Goal: Communication & Community: Ask a question

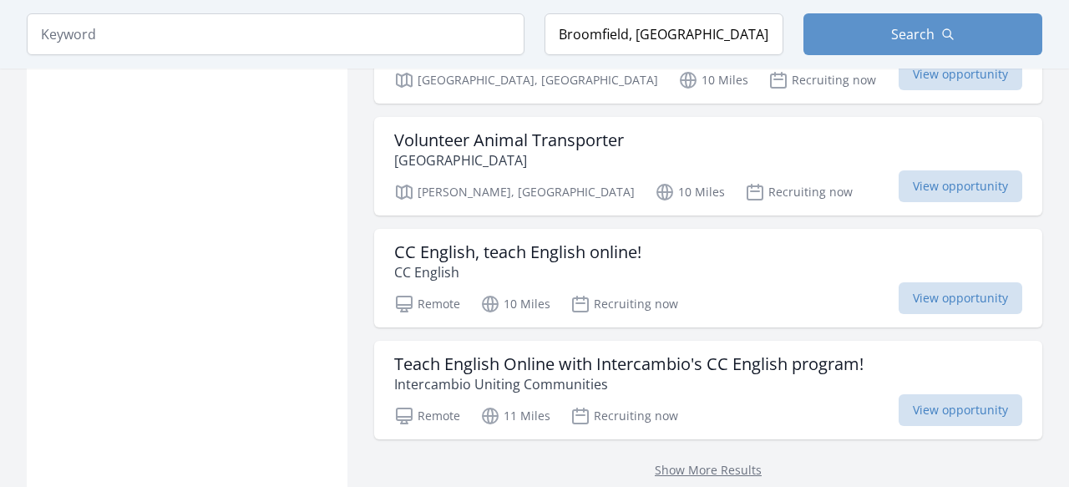
scroll to position [4604, 0]
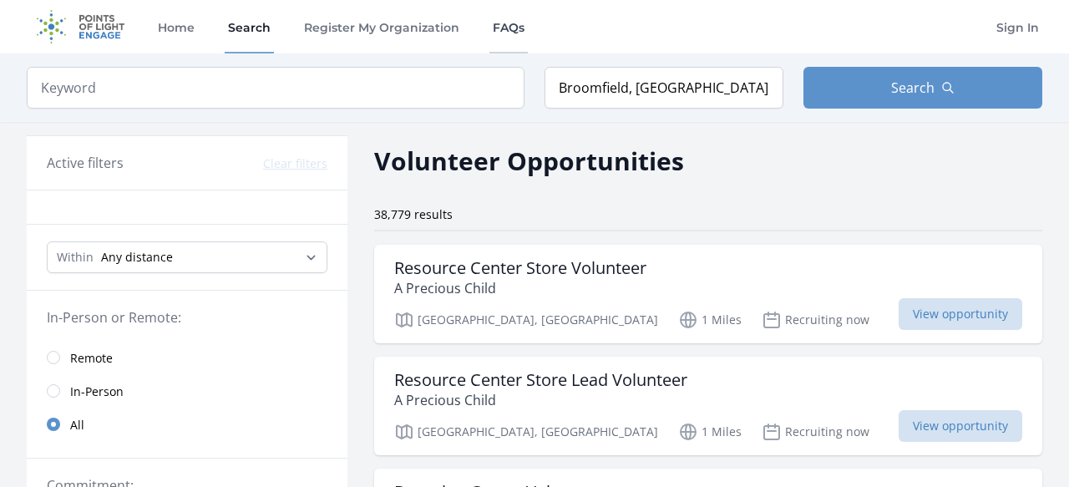
click at [513, 38] on link "FAQs" at bounding box center [509, 26] width 38 height 53
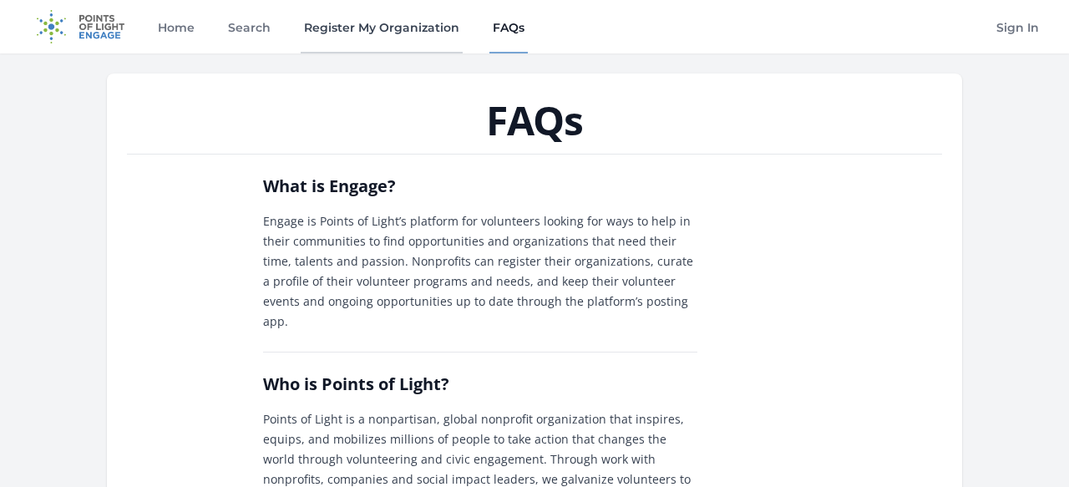
click at [392, 28] on link "Register My Organization" at bounding box center [382, 26] width 162 height 53
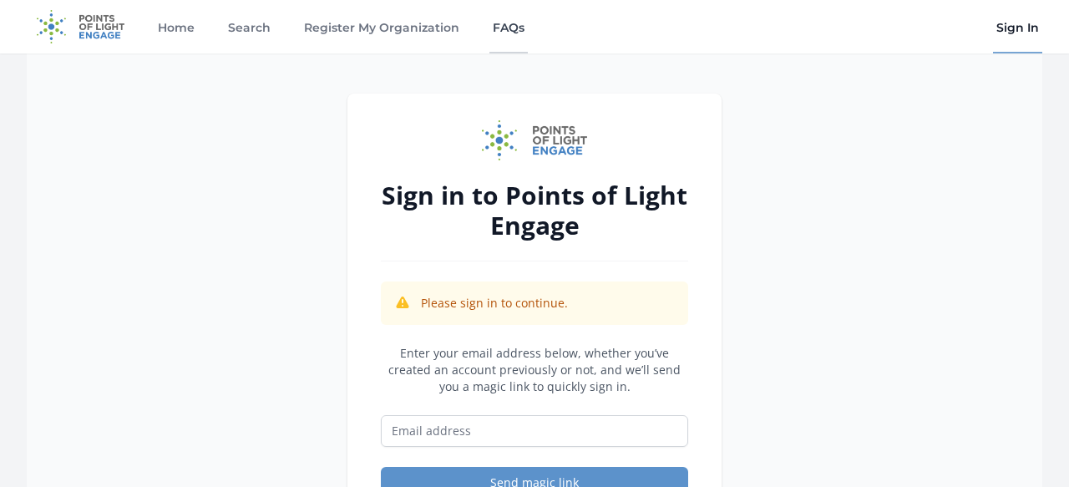
click at [507, 28] on link "FAQs" at bounding box center [509, 26] width 38 height 53
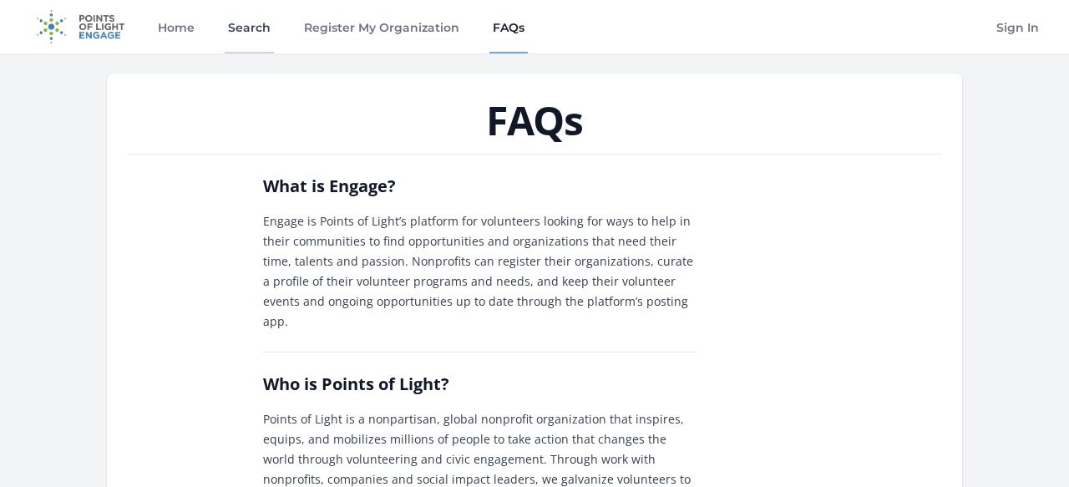
click at [228, 23] on link "Search" at bounding box center [249, 26] width 49 height 53
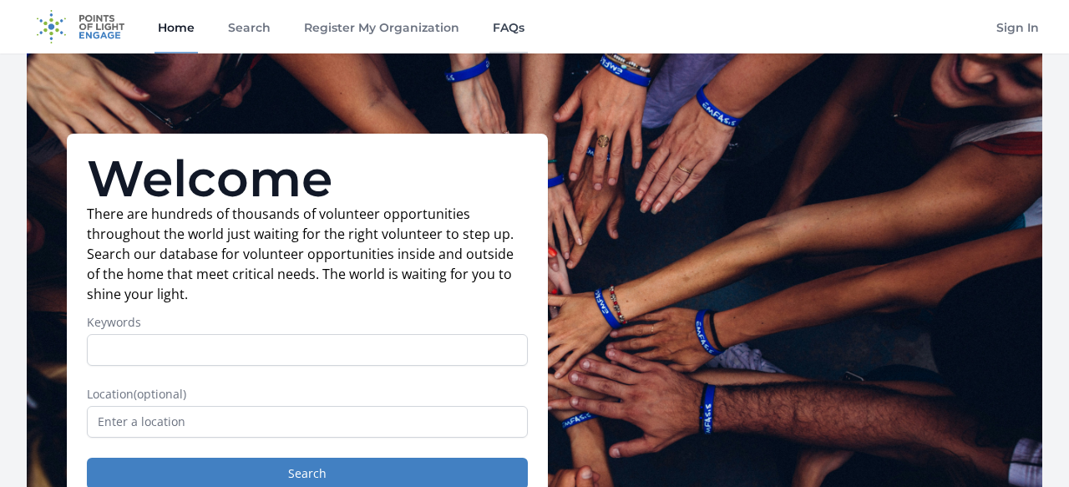
click at [505, 35] on link "FAQs" at bounding box center [509, 26] width 38 height 53
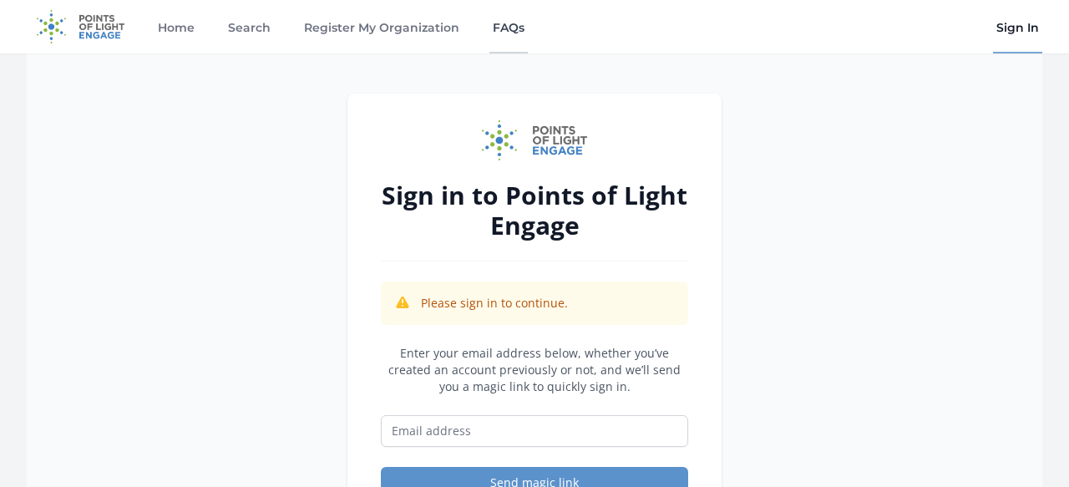
click at [493, 28] on link "FAQs" at bounding box center [509, 26] width 38 height 53
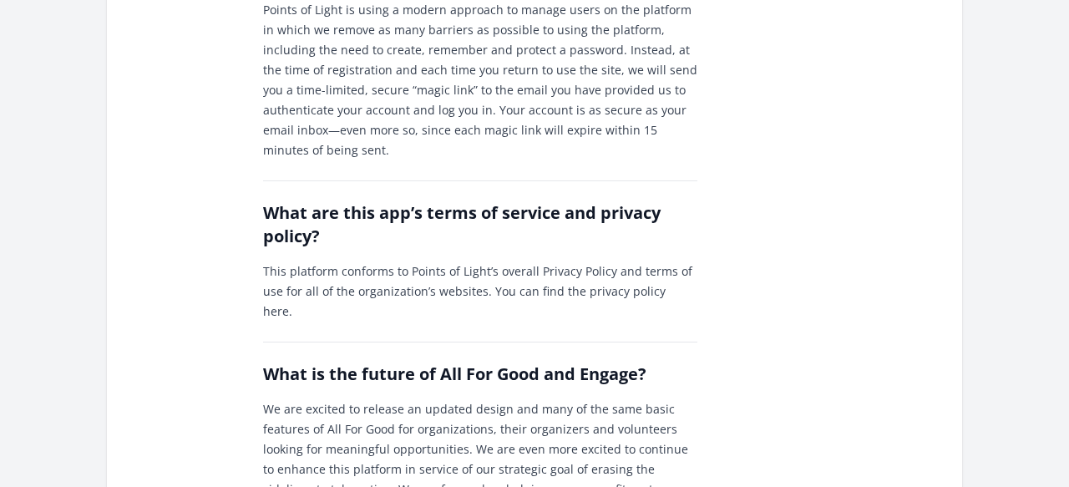
scroll to position [2385, 0]
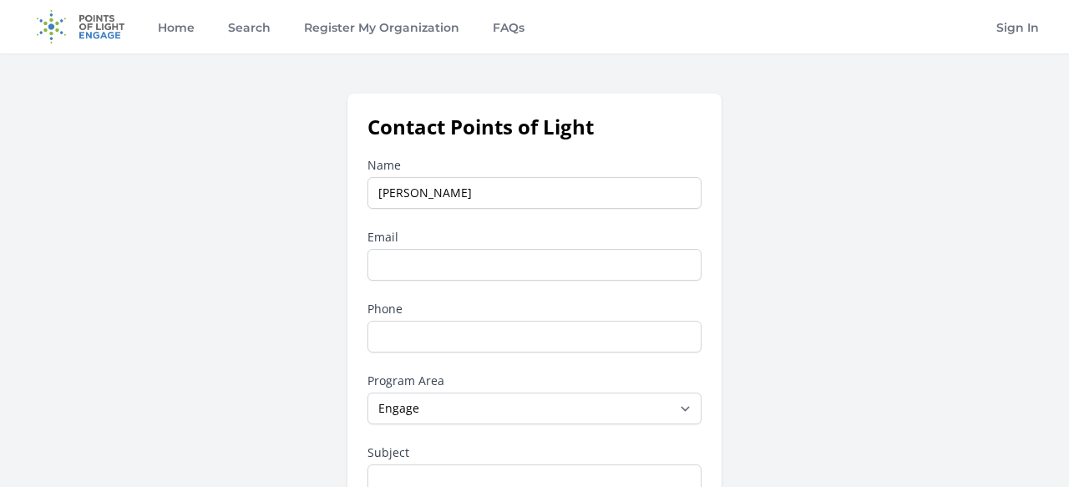
type input "[PERSON_NAME]"
type input "rodgarcia8@gmail.com"
type input "7025133873"
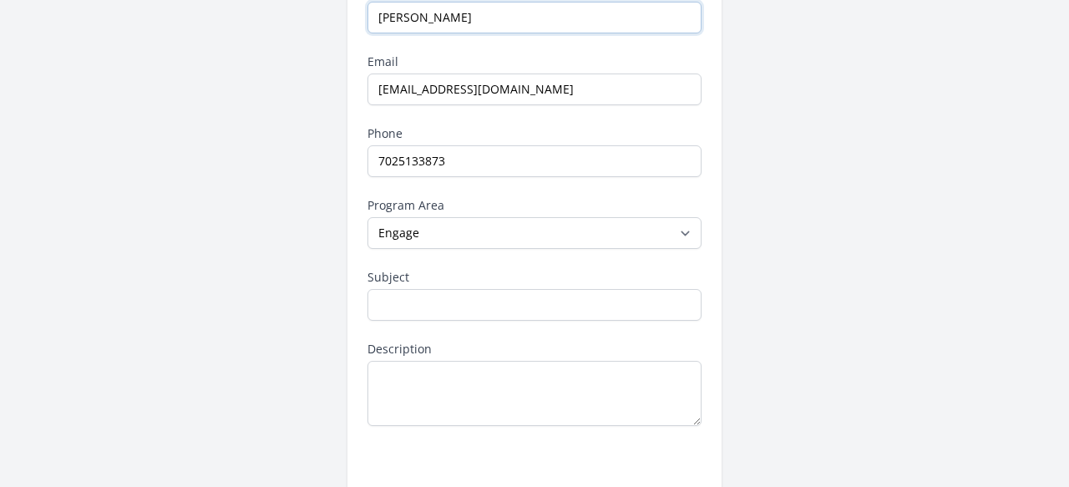
scroll to position [184, 0]
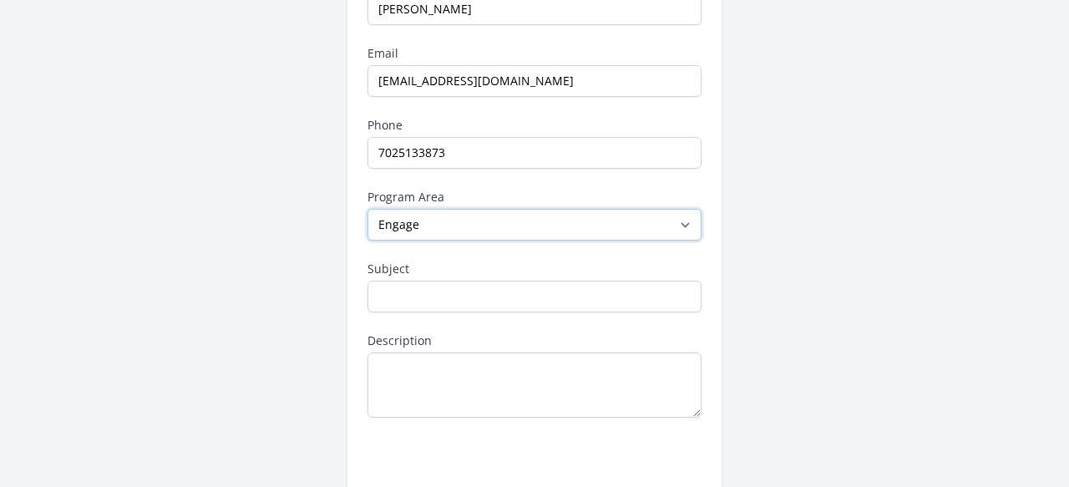
click at [521, 210] on select "--None-- Daily Point of Light Award Disney Family Volunteer Rewards Global Netw…" at bounding box center [535, 225] width 334 height 32
select select
click at [368, 209] on select "--None-- Daily Point of Light Award Disney Family Volunteer Rewards Global Netw…" at bounding box center [535, 225] width 334 height 32
click at [495, 293] on input "Subject" at bounding box center [535, 297] width 334 height 32
type input "RE: API access for personal project"
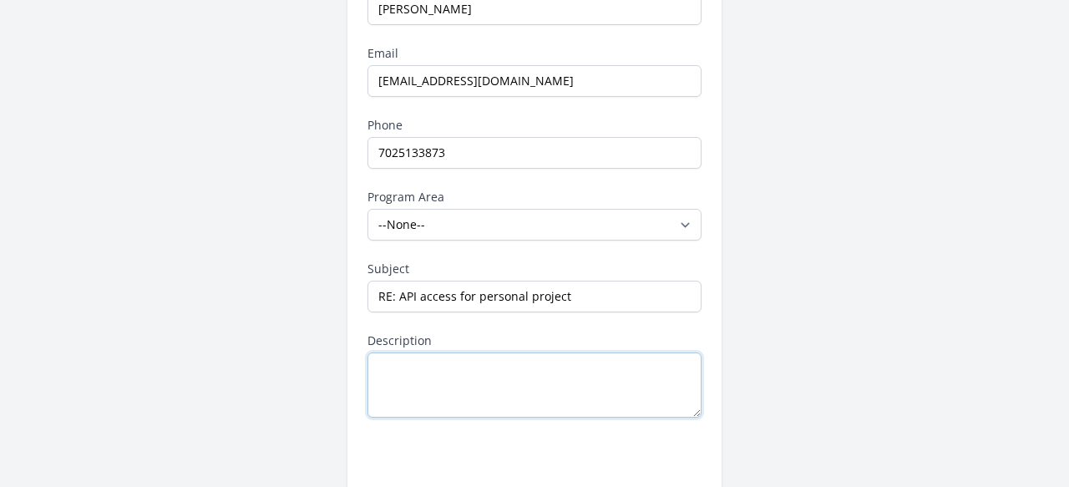
click at [460, 392] on textarea "Description" at bounding box center [535, 385] width 334 height 65
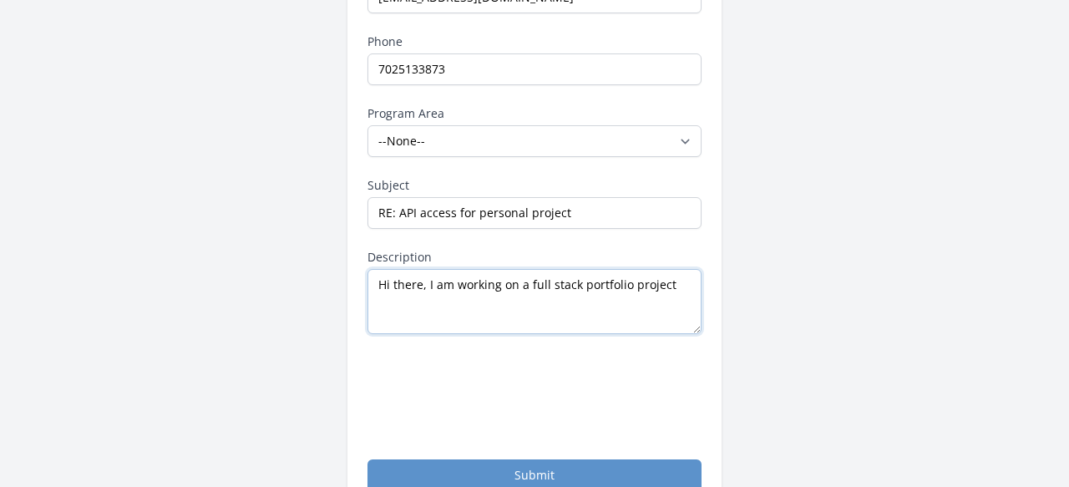
scroll to position [269, 0]
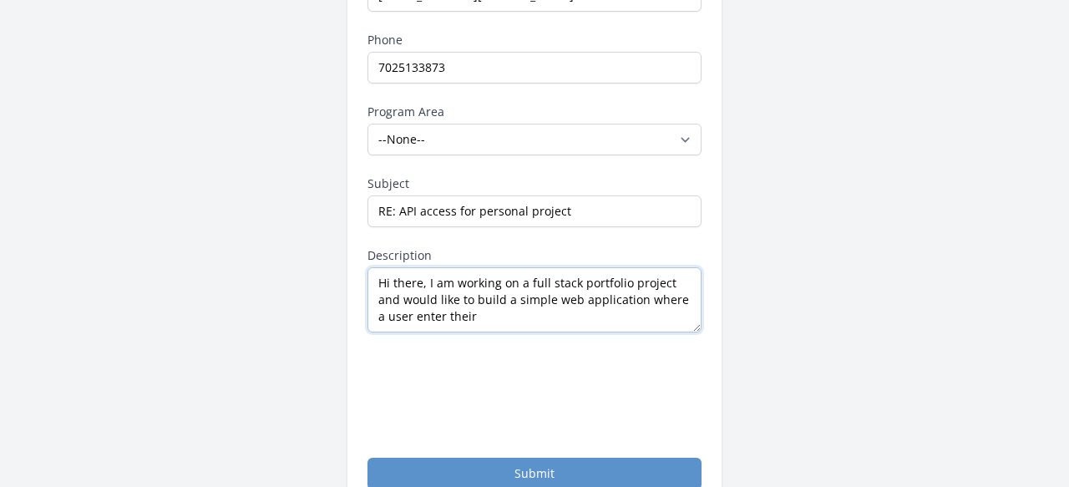
click at [407, 317] on textarea "Hi there, I am working on a full stack portfolio project and would like to buil…" at bounding box center [535, 299] width 334 height 65
click at [461, 300] on textarea "Hi there, I am working on a full stack portfolio project and would like to buil…" at bounding box center [535, 299] width 334 height 65
click at [475, 297] on textarea "Hi there, I am working on a full stack portfolio project and would like to buil…" at bounding box center [535, 299] width 334 height 65
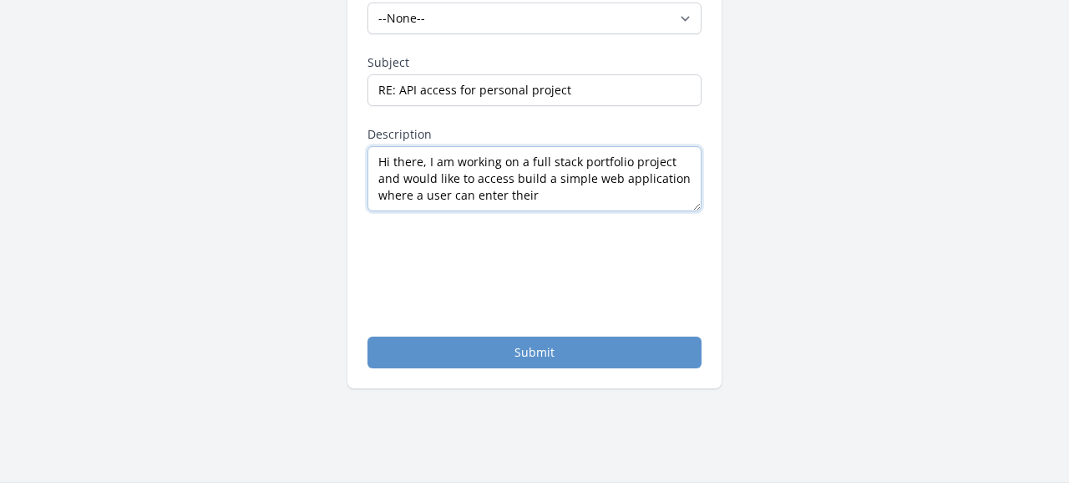
scroll to position [388, 0]
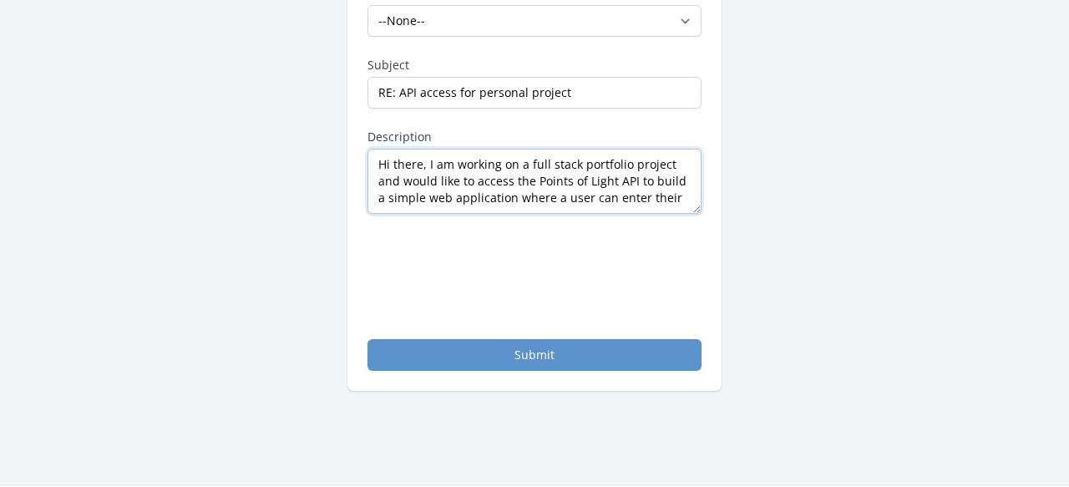
click at [539, 203] on textarea "Hi there, I am working on a full stack portfolio project and would like to acce…" at bounding box center [535, 181] width 334 height 65
click at [675, 192] on textarea "Hi there, I am working on a full stack portfolio project and would like to acce…" at bounding box center [535, 181] width 334 height 65
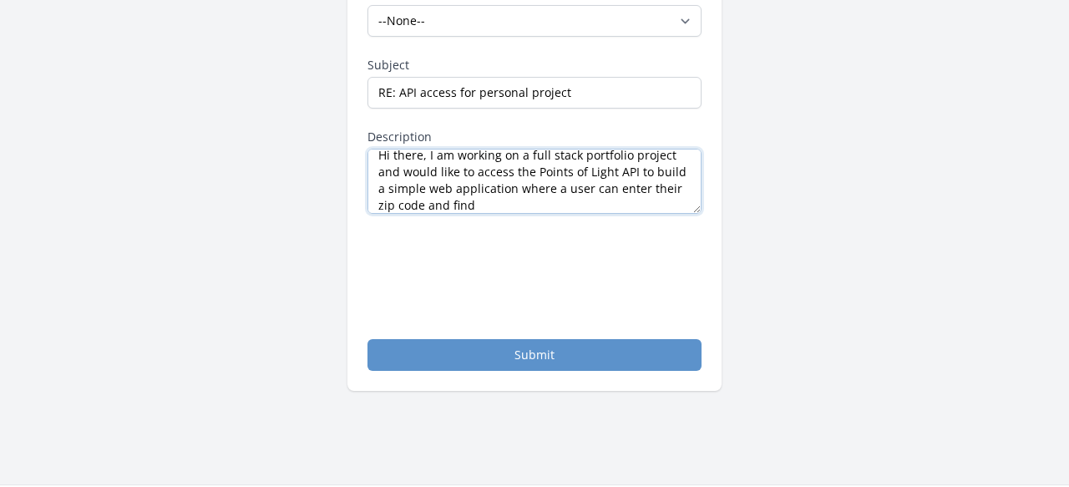
type textarea "Hi there, I am working on a full stack portfolio project and would like to acce…"
